Goal: Information Seeking & Learning: Learn about a topic

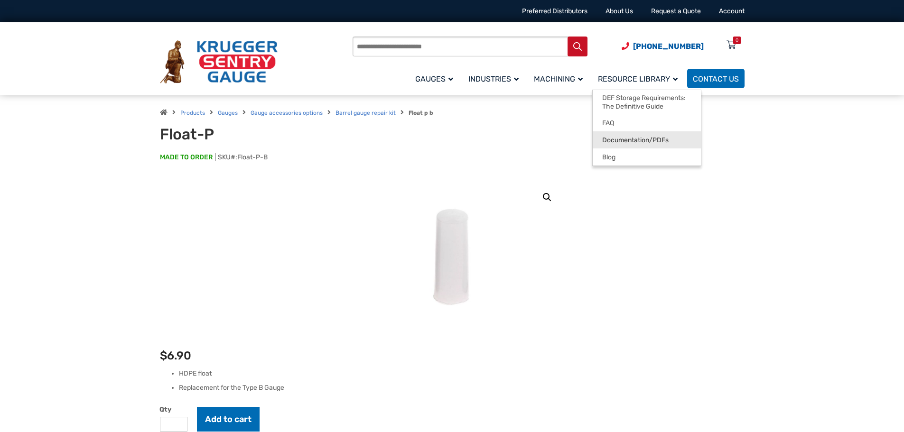
click at [625, 143] on span "Documentation/PDFs" at bounding box center [635, 140] width 66 height 9
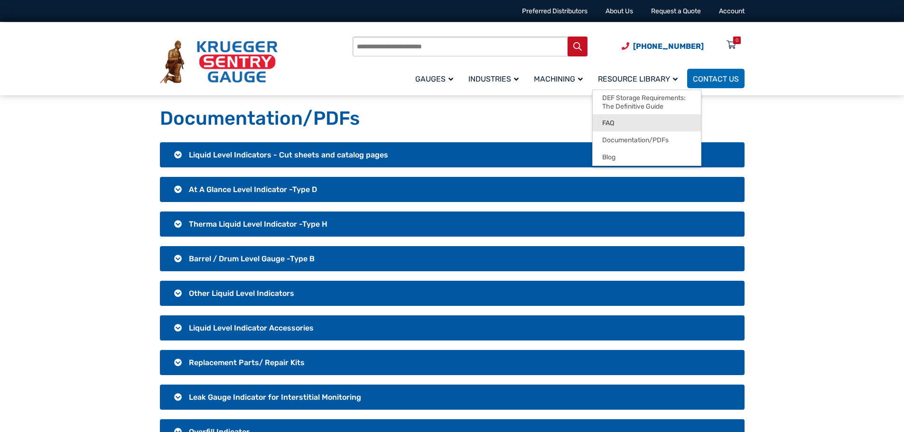
click at [611, 117] on link "FAQ" at bounding box center [647, 122] width 108 height 17
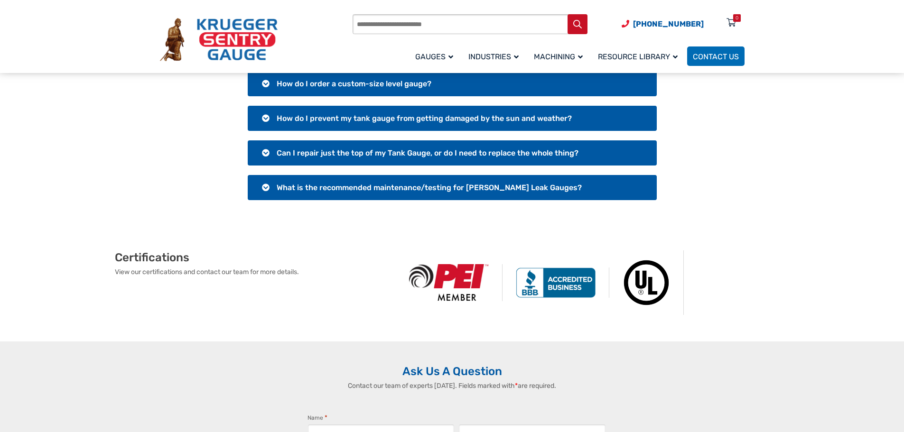
scroll to position [237, 0]
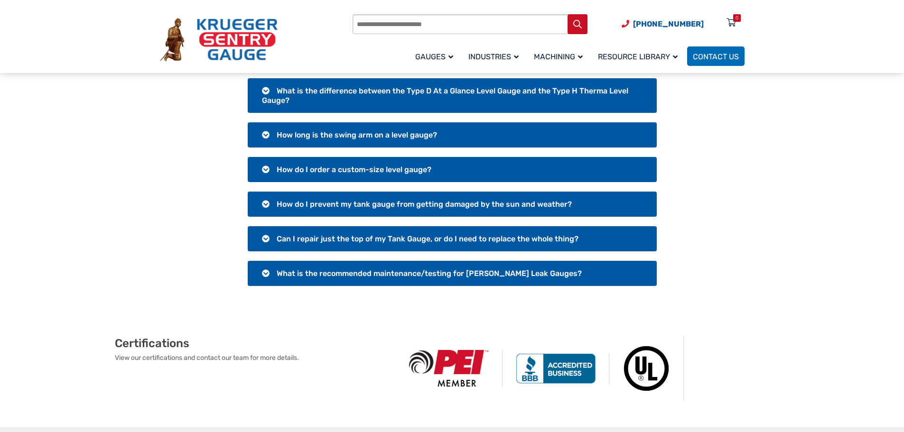
click at [267, 272] on h3 "What is the recommended maintenance/testing for [PERSON_NAME] Leak Gauges?" at bounding box center [452, 273] width 409 height 25
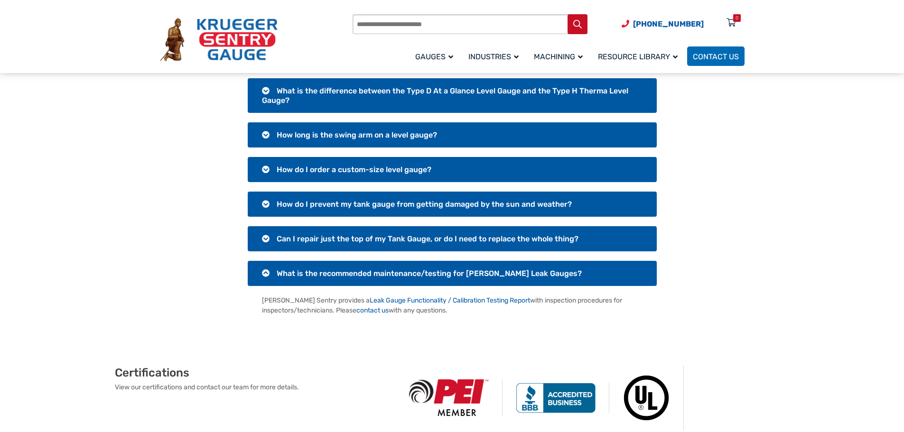
click at [267, 241] on h3 "Can I repair just the top of my Tank Gauge, or do I need to replace the whole t…" at bounding box center [452, 238] width 409 height 25
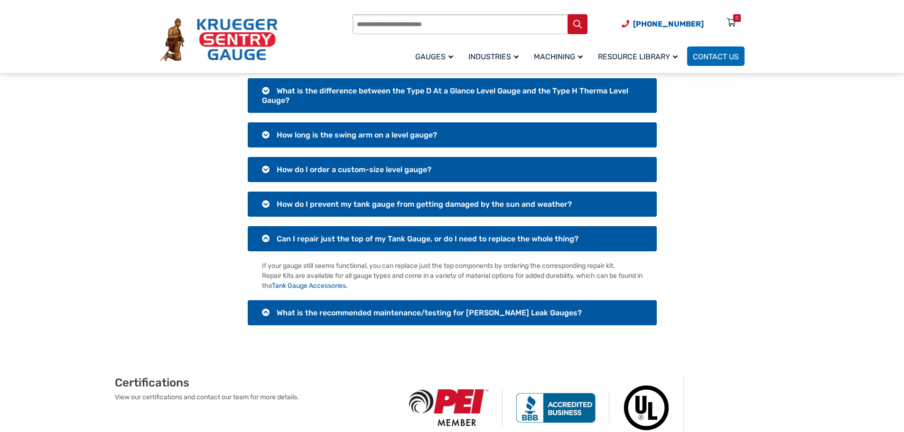
click at [271, 209] on h3 "How do I prevent my tank gauge from getting damaged by the sun and weather?" at bounding box center [452, 204] width 409 height 25
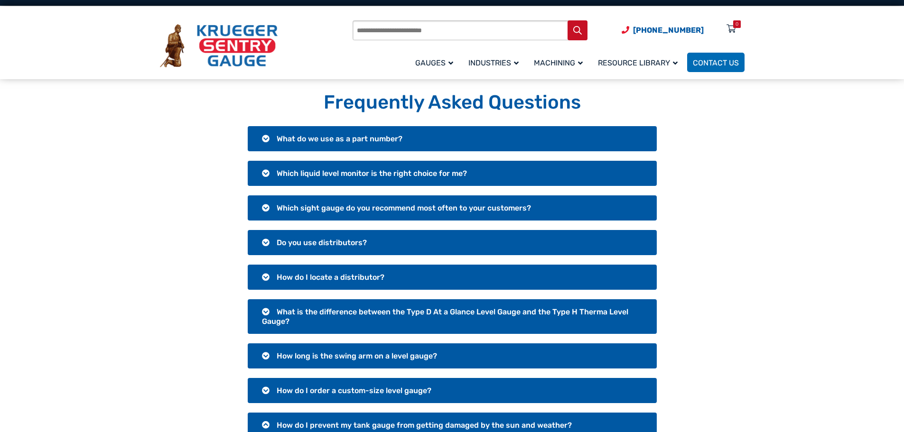
scroll to position [0, 0]
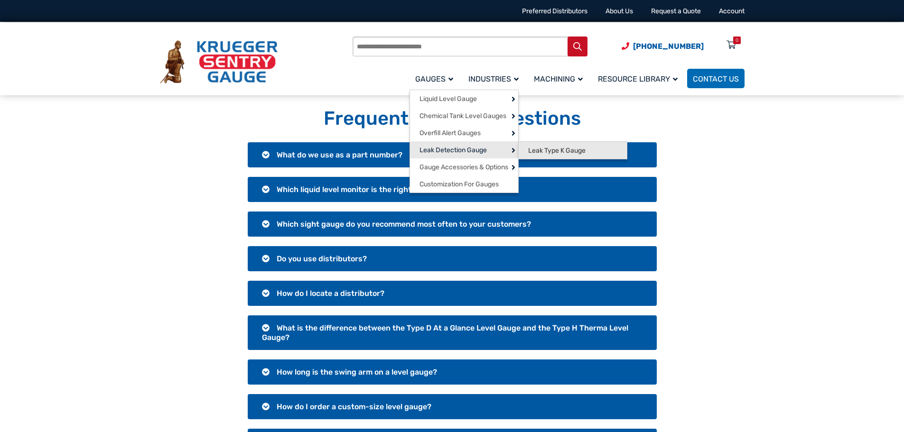
click at [536, 150] on span "Leak Type K Gauge" at bounding box center [556, 151] width 57 height 9
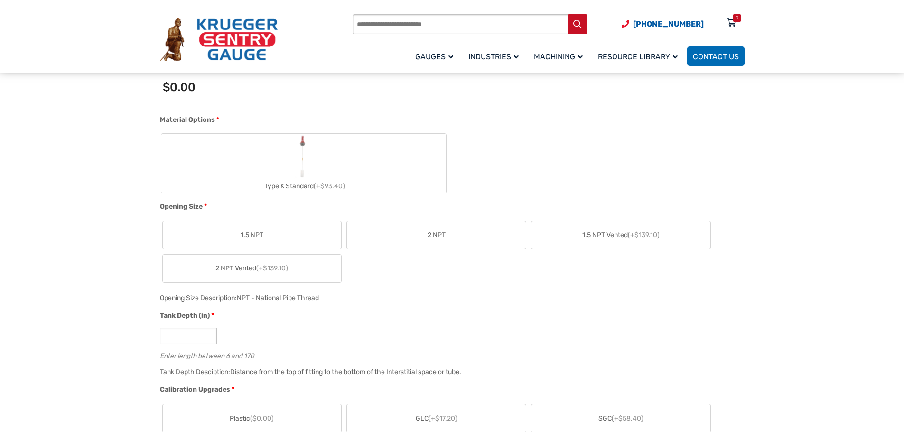
scroll to position [70, 0]
